Goal: Task Accomplishment & Management: Use online tool/utility

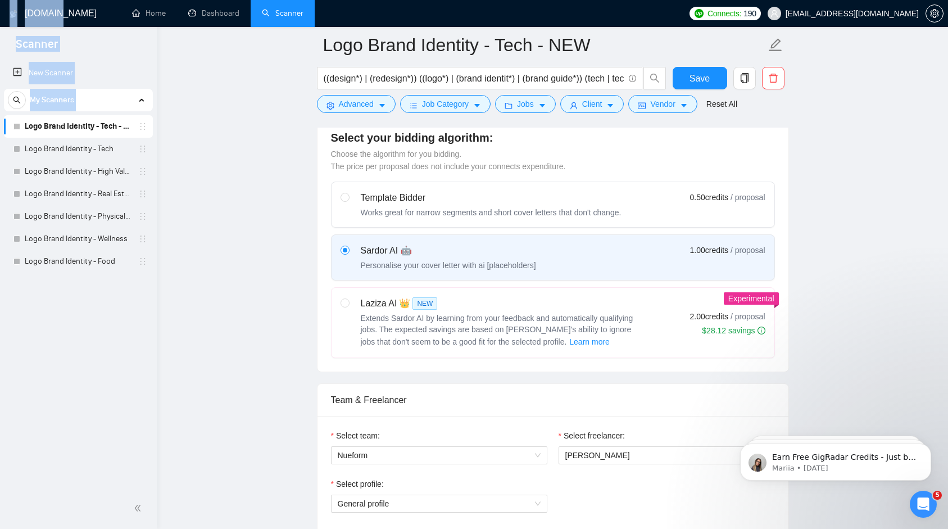
scroll to position [32, 0]
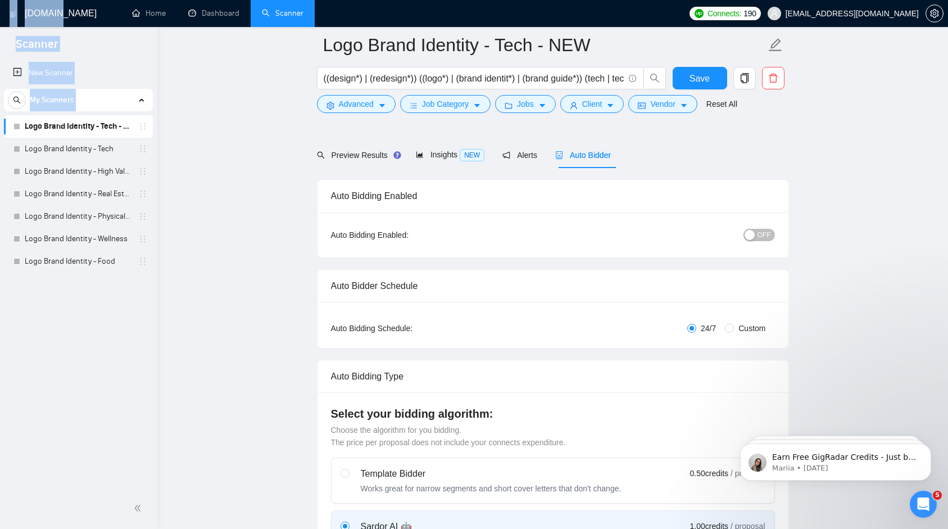
drag, startPoint x: 55, startPoint y: -18, endPoint x: 37, endPoint y: -50, distance: 37.0
click at [37, 0] on html "Scanner New Scanner My Scanners Logo Brand Identity - Tech - NEW Logo Brand Ide…" at bounding box center [474, 232] width 948 height 529
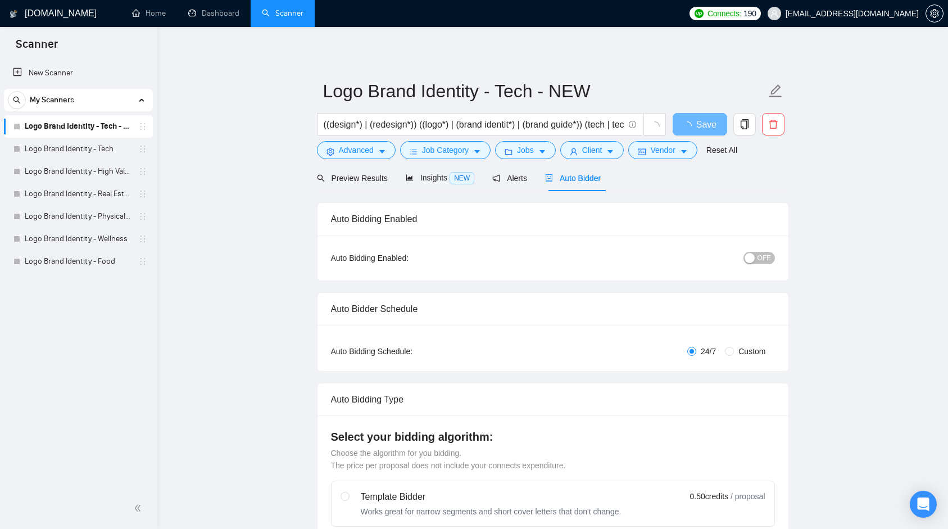
scroll to position [32, 0]
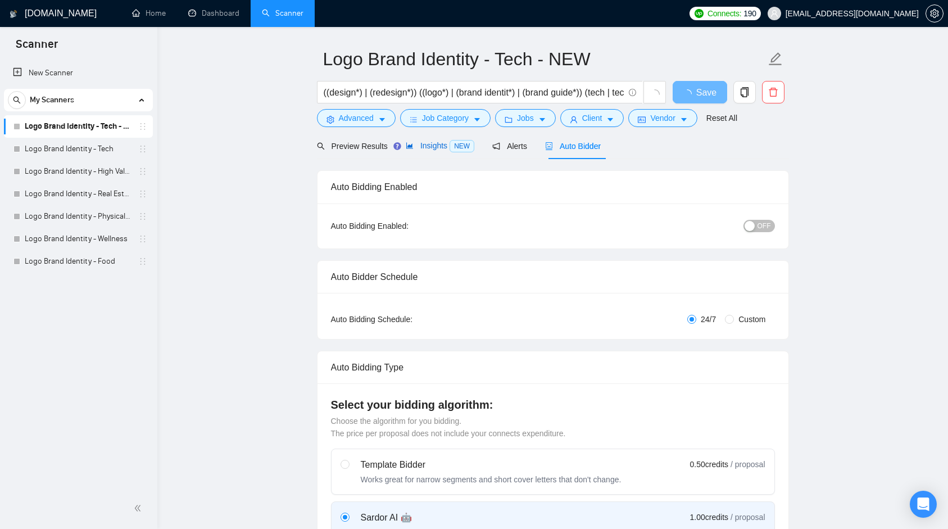
click at [429, 151] on div "Insights NEW" at bounding box center [440, 145] width 69 height 13
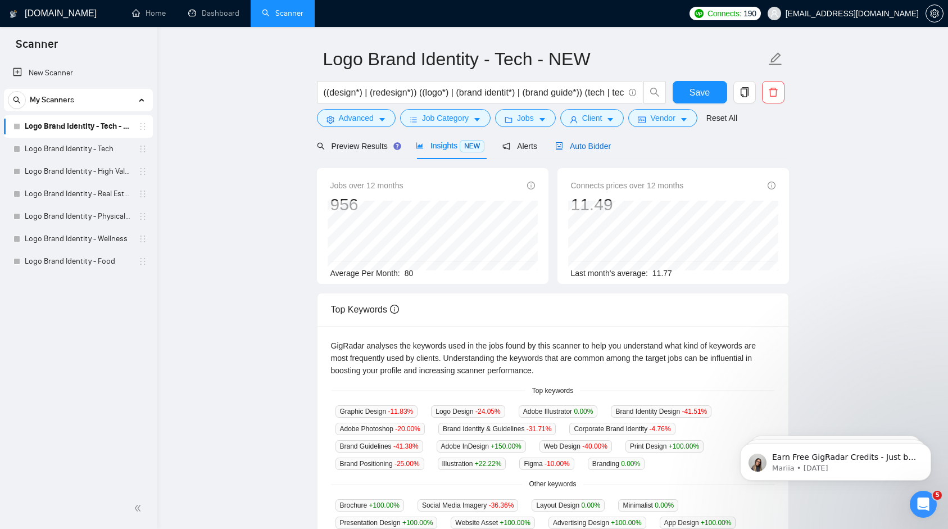
click at [609, 140] on div "Auto Bidder" at bounding box center [583, 146] width 56 height 12
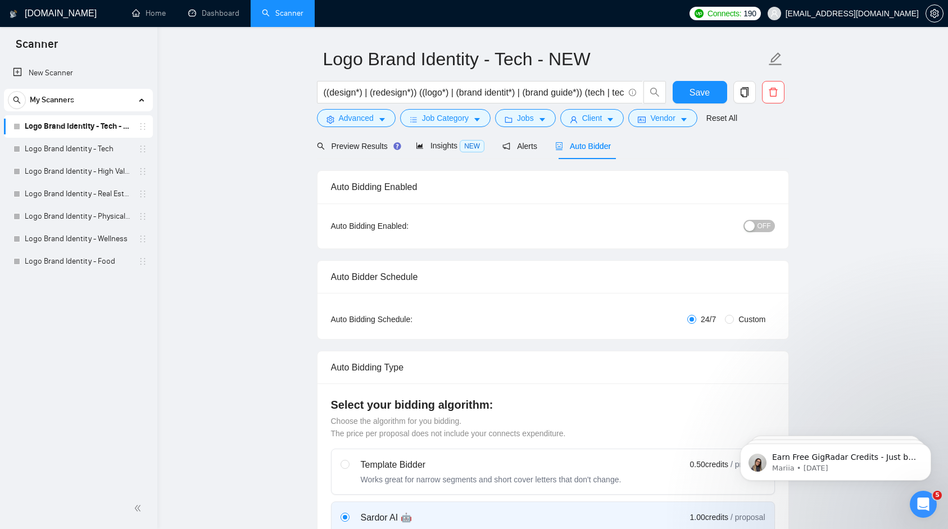
checkbox input "true"
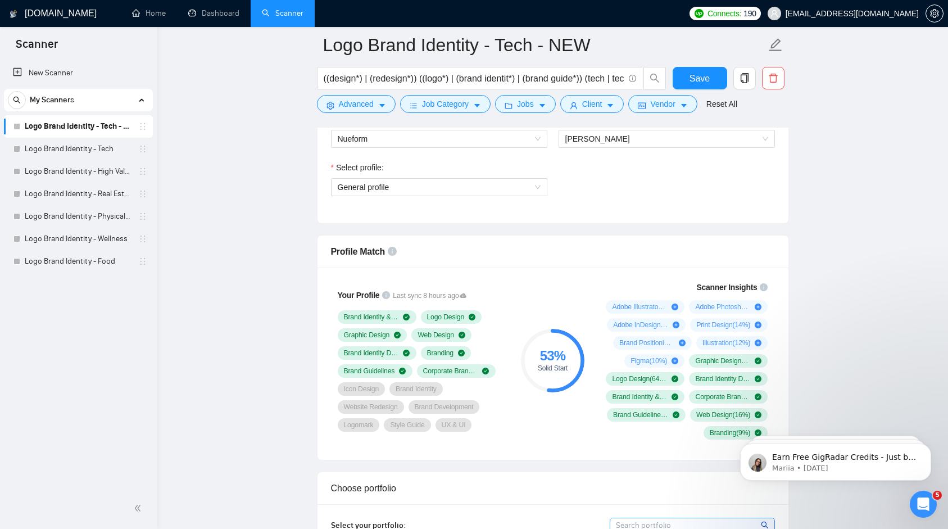
scroll to position [622, 0]
